Goal: Find contact information: Find contact information

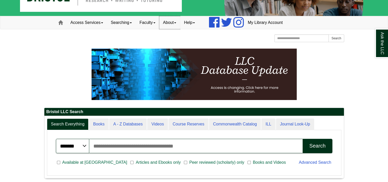
click at [178, 21] on link "About" at bounding box center [169, 22] width 21 height 13
click at [181, 44] on link "Staff Directory" at bounding box center [180, 45] width 41 height 6
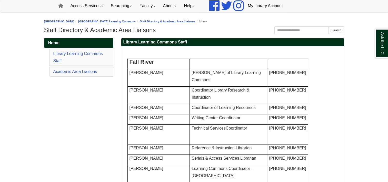
scroll to position [51, 0]
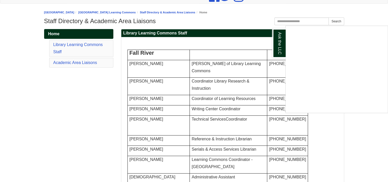
drag, startPoint x: 240, startPoint y: 132, endPoint x: 188, endPoint y: 132, distance: 51.3
click at [188, 132] on div "Ask the LLC" at bounding box center [194, 91] width 388 height 182
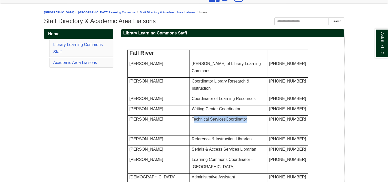
drag, startPoint x: 183, startPoint y: 133, endPoint x: 243, endPoint y: 133, distance: 60.0
click at [243, 123] on p "Technical Services Coordinator" at bounding box center [229, 118] width 74 height 7
copy span "Technical Services Coordinator"
